Goal: Find specific fact: Find specific fact

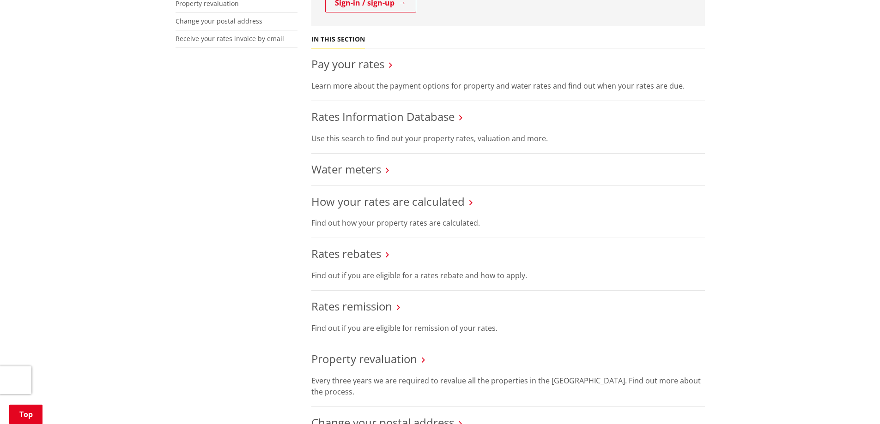
scroll to position [323, 0]
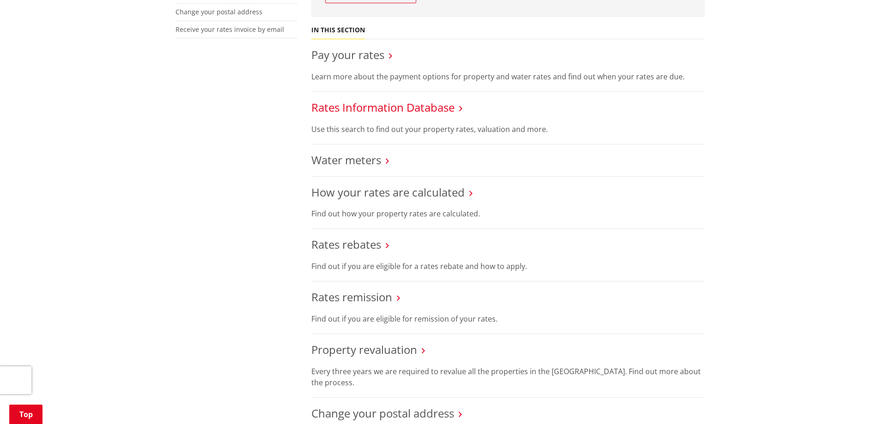
click at [392, 110] on link "Rates Information Database" at bounding box center [382, 107] width 143 height 15
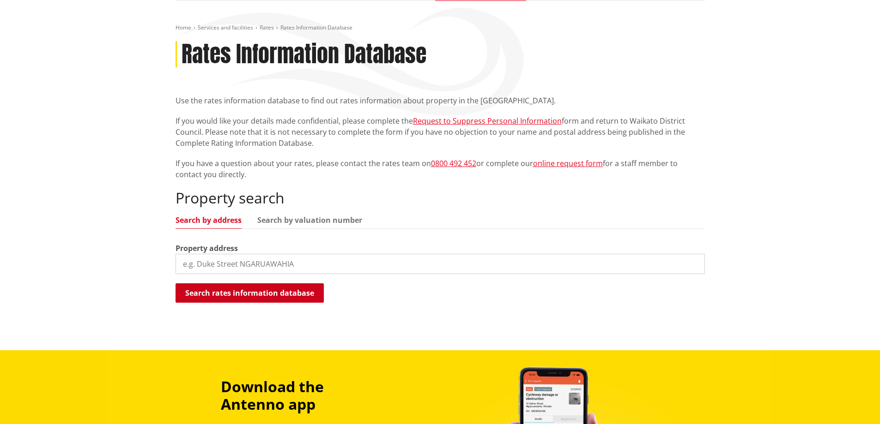
scroll to position [92, 0]
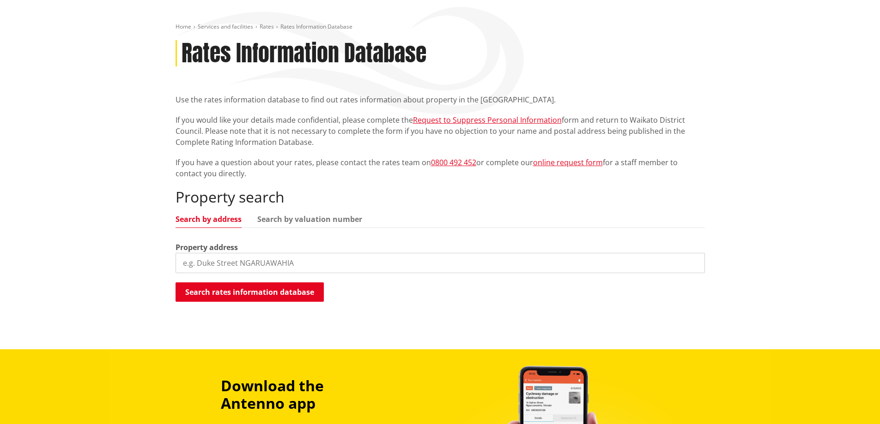
click at [280, 270] on input "search" at bounding box center [439, 263] width 529 height 20
type input "[STREET_ADDRESS][PERSON_NAME]"
click at [255, 292] on button "Search rates information database" at bounding box center [249, 292] width 148 height 19
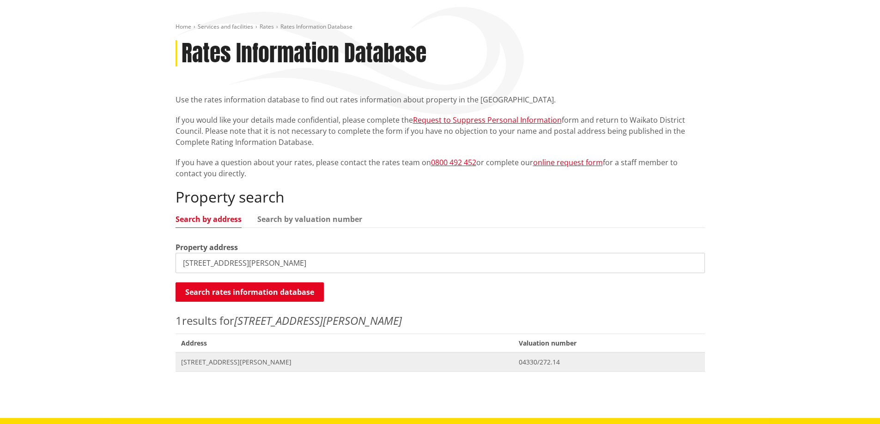
click at [182, 361] on span "[STREET_ADDRESS][PERSON_NAME]" at bounding box center [344, 362] width 327 height 9
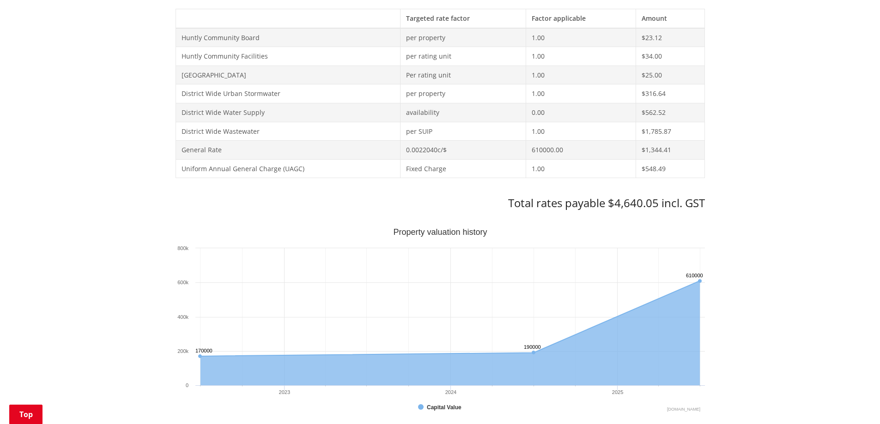
scroll to position [369, 0]
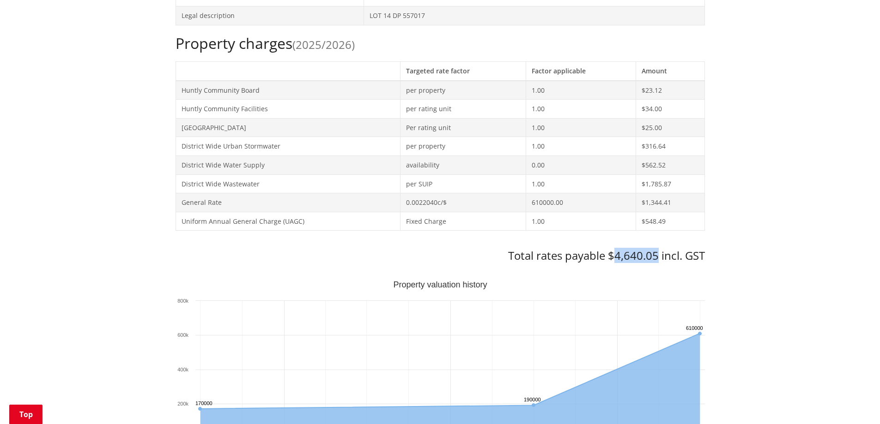
drag, startPoint x: 655, startPoint y: 255, endPoint x: 611, endPoint y: 255, distance: 44.3
click at [611, 255] on h3 "Total rates payable $4,640.05 incl. GST" at bounding box center [439, 255] width 529 height 13
copy h3 "4,640.05"
